Goal: Transaction & Acquisition: Obtain resource

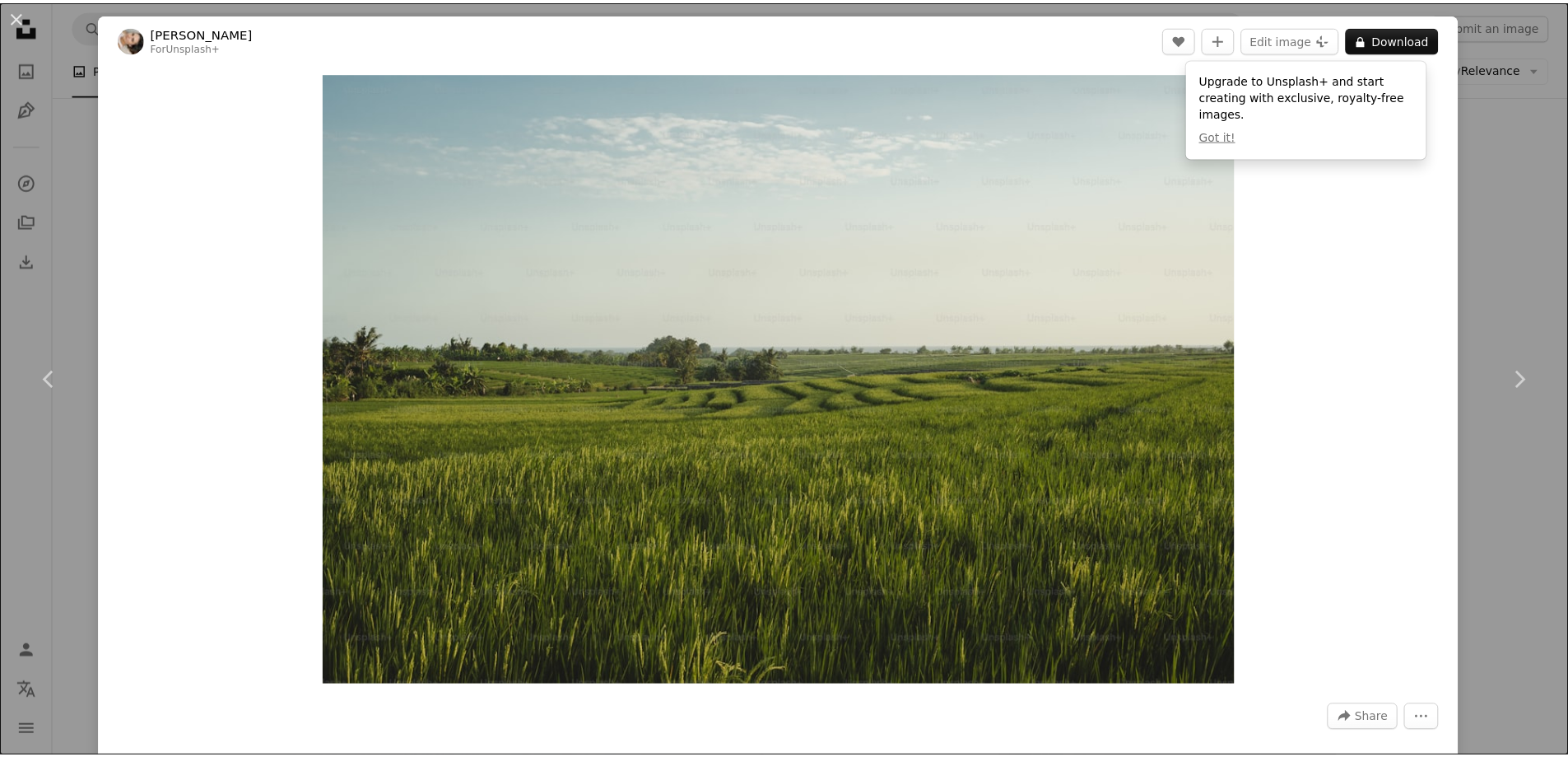
scroll to position [4776, 0]
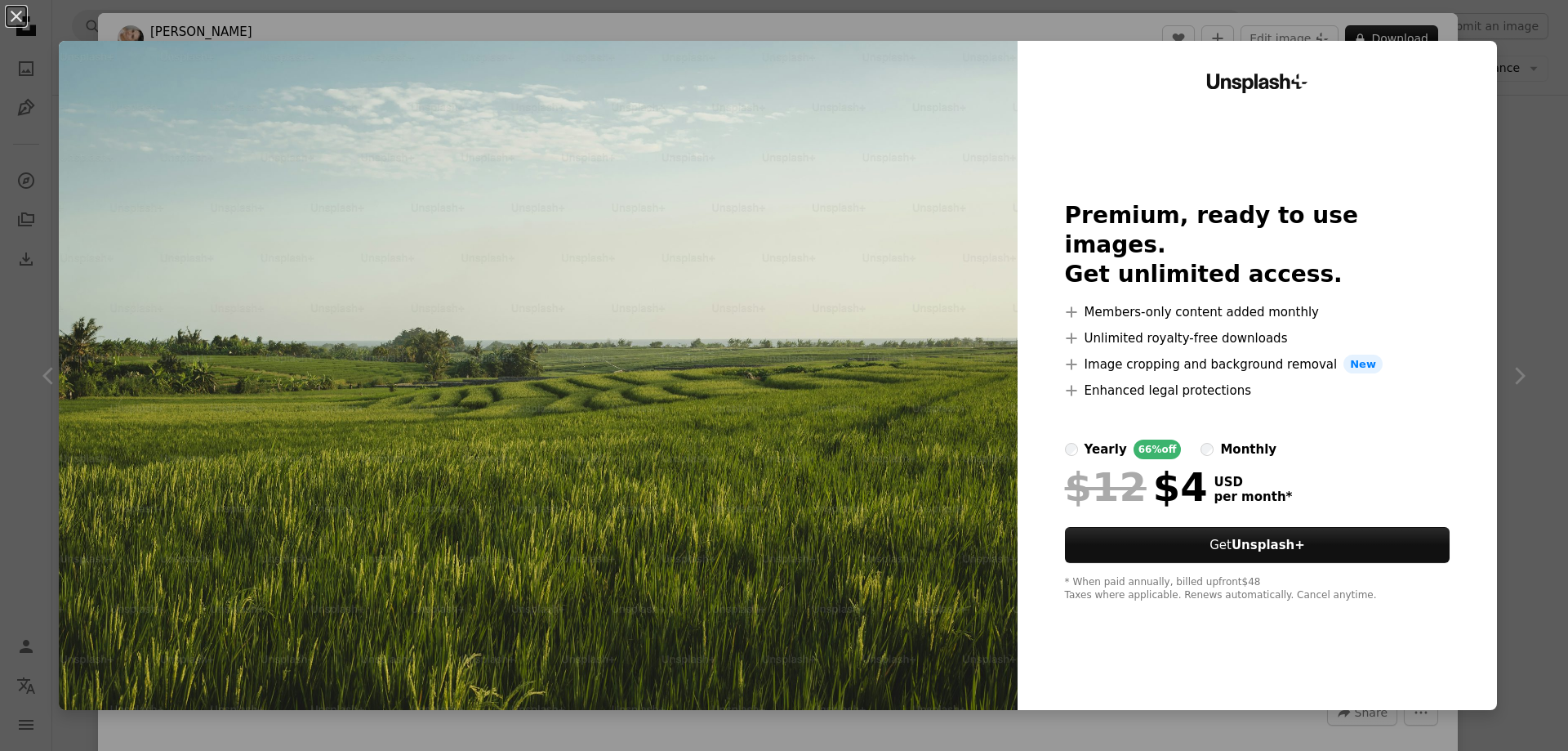
click at [1514, 560] on div "An X shape Unsplash+ Premium, ready to use images. Get unlimited access. A plus…" at bounding box center [784, 375] width 1568 height 751
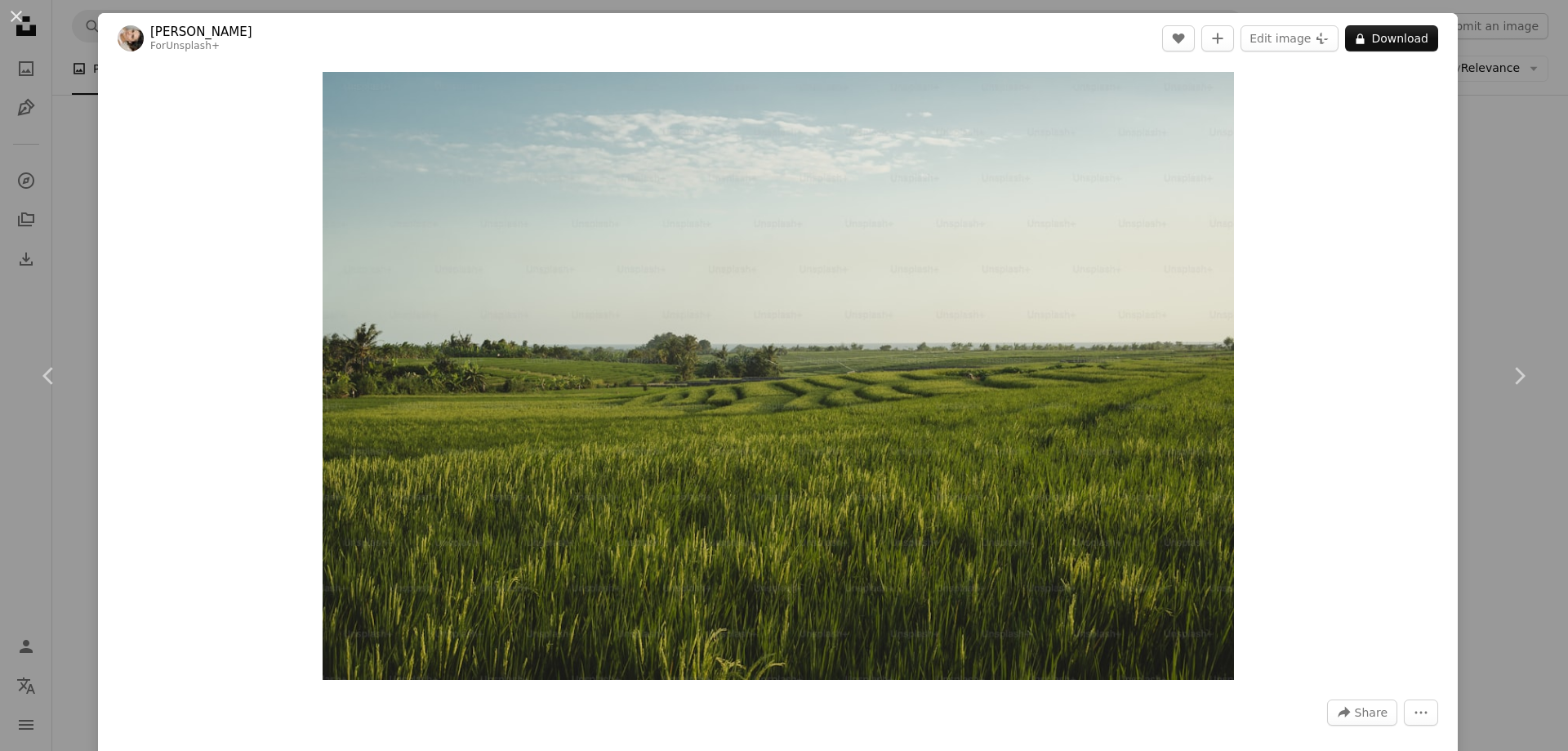
click at [1512, 246] on div "An X shape Chevron left Chevron right [PERSON_NAME] For Unsplash+ A heart A plu…" at bounding box center [784, 375] width 1568 height 751
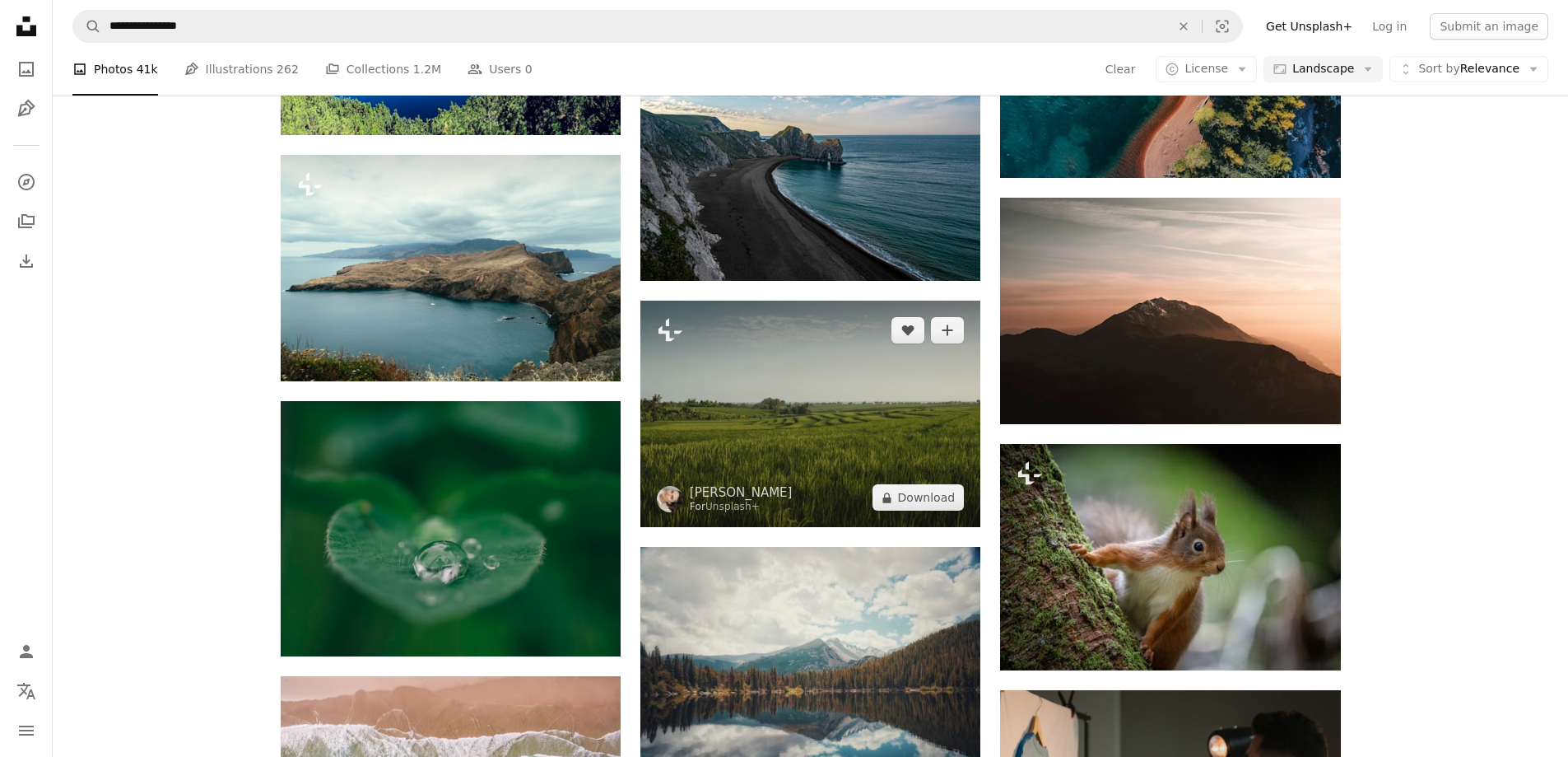
scroll to position [4611, 0]
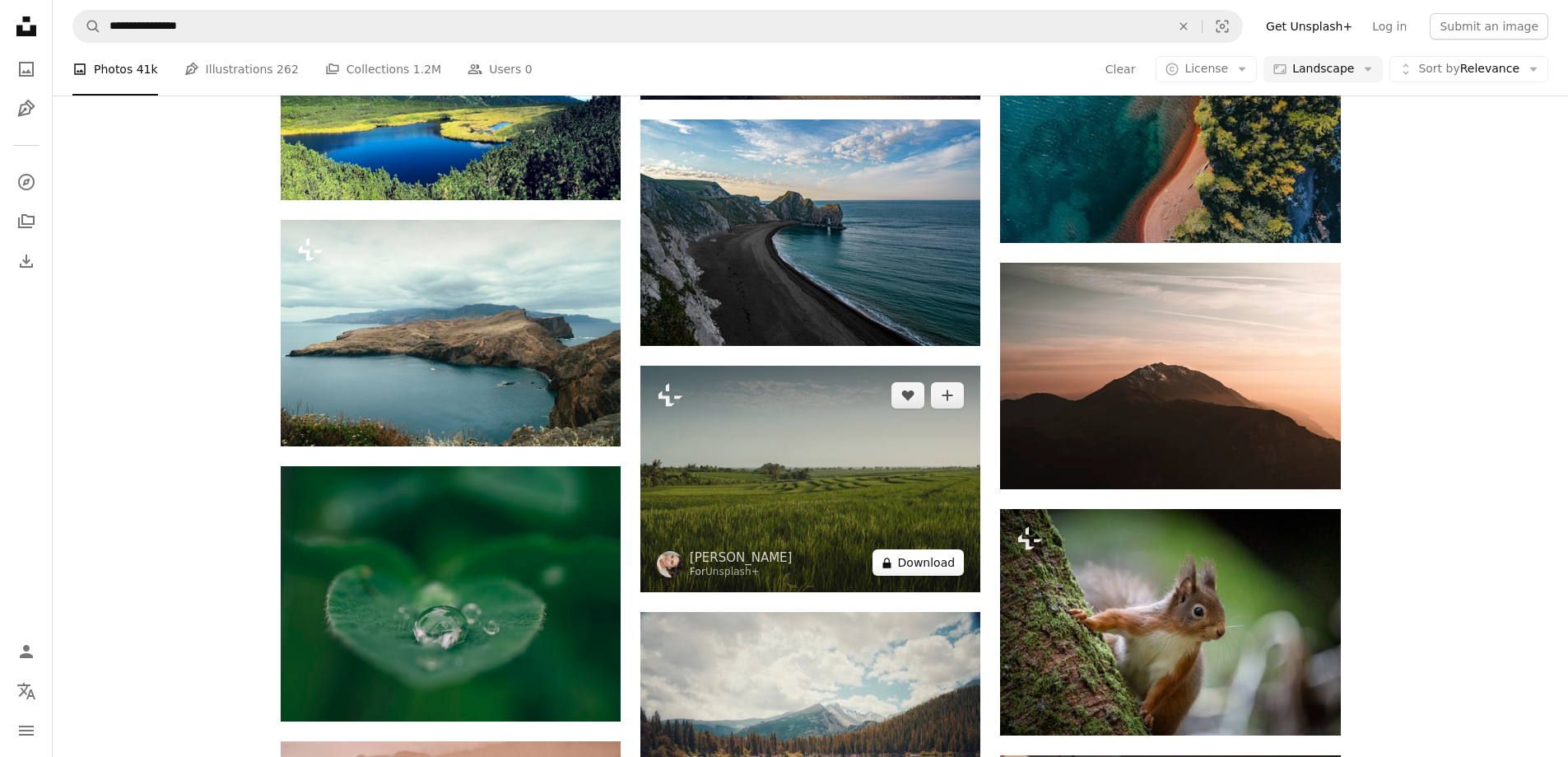
click at [949, 549] on button "A lock Download" at bounding box center [918, 562] width 92 height 26
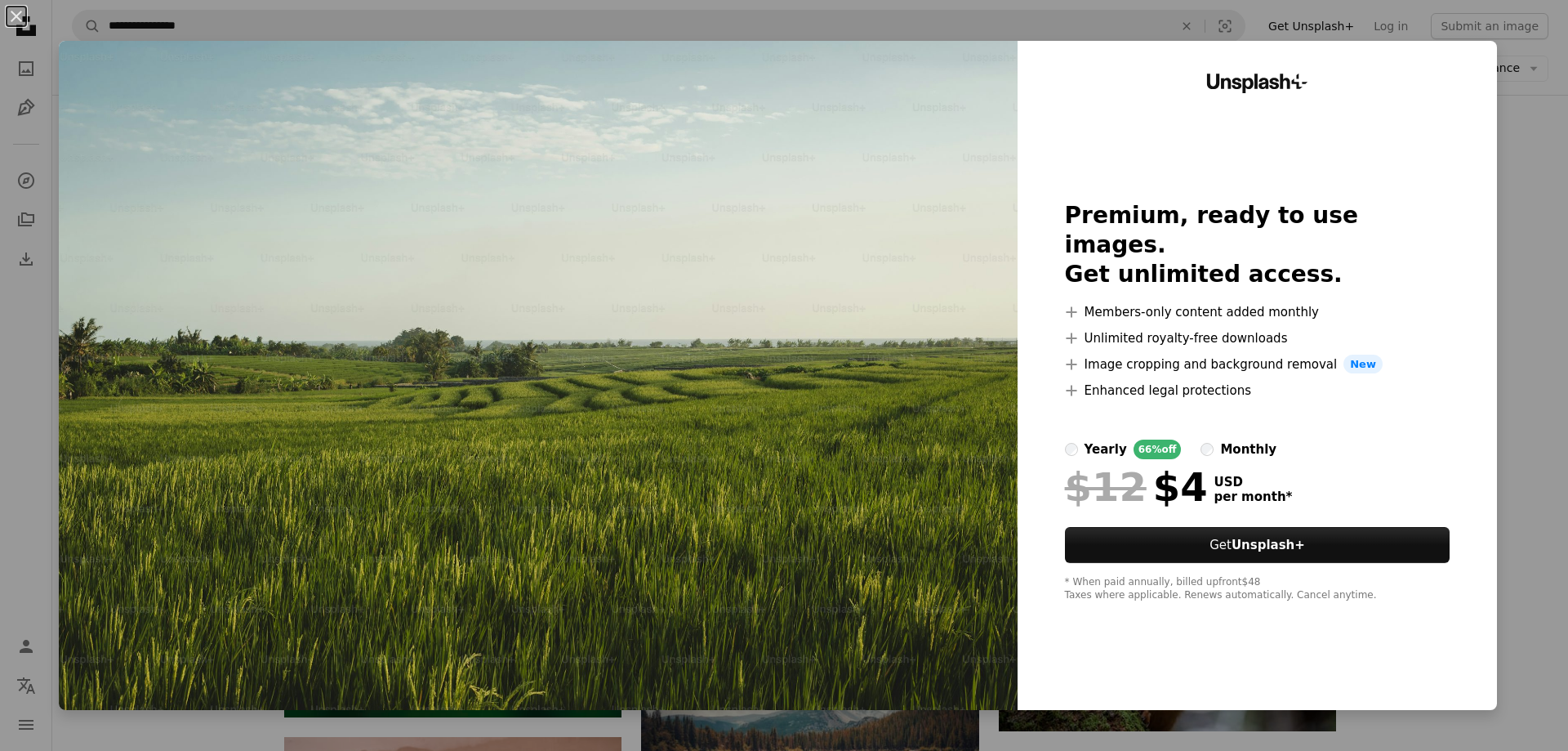
click at [728, 551] on img at bounding box center [538, 375] width 959 height 669
click at [1540, 196] on div "An X shape Unsplash+ Premium, ready to use images. Get unlimited access. A plus…" at bounding box center [784, 375] width 1568 height 751
